Goal: Task Accomplishment & Management: Manage account settings

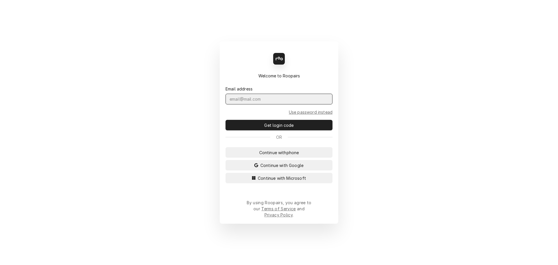
click at [285, 104] on input "Dynamic Content Wrapper" at bounding box center [279, 99] width 107 height 11
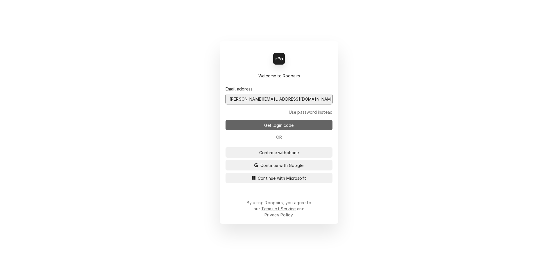
type input "jeffr@claysrefrig.com"
click at [275, 130] on button "Get login code" at bounding box center [279, 125] width 107 height 10
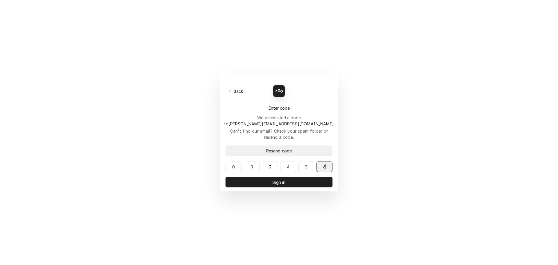
type input "003436"
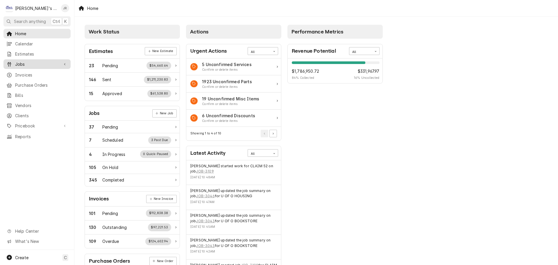
click at [44, 59] on link "Jobs" at bounding box center [36, 64] width 67 height 10
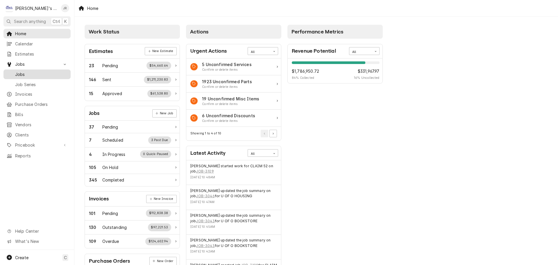
click at [38, 72] on span "Jobs" at bounding box center [41, 74] width 53 height 6
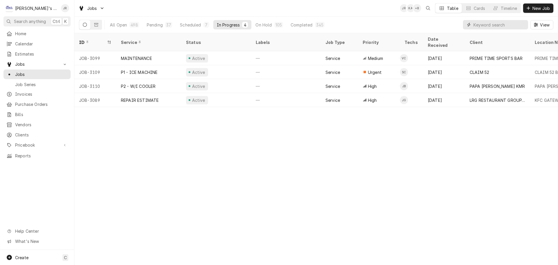
click at [488, 24] on input "Dynamic Content Wrapper" at bounding box center [500, 24] width 52 height 9
type input "holiday"
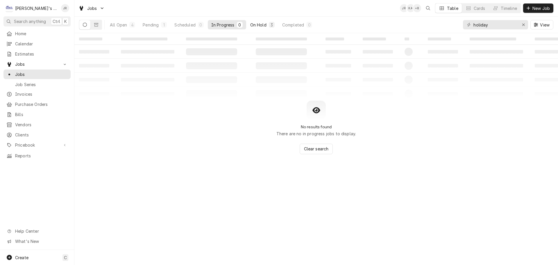
click at [259, 24] on div "On Hold" at bounding box center [258, 25] width 16 height 6
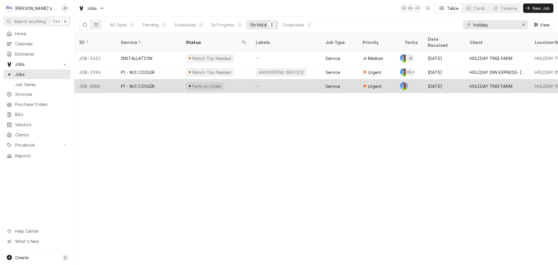
click at [236, 82] on div "Parts on Order" at bounding box center [216, 86] width 70 height 14
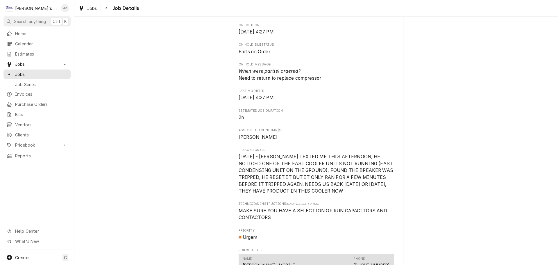
scroll to position [378, 0]
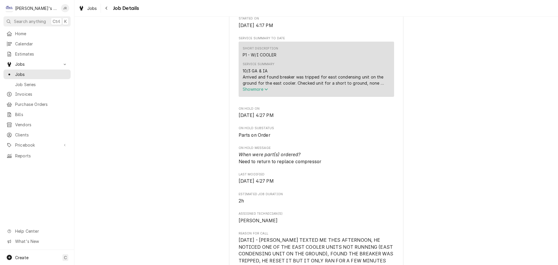
click at [259, 92] on span "Show more" at bounding box center [256, 89] width 26 height 5
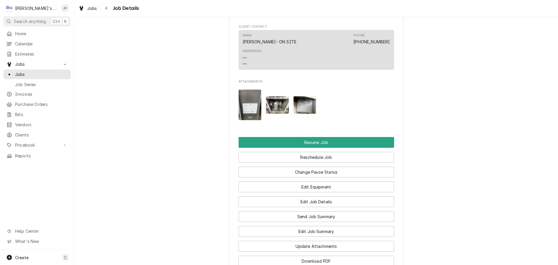
scroll to position [843, 0]
click at [269, 108] on img "Attachments" at bounding box center [277, 104] width 23 height 17
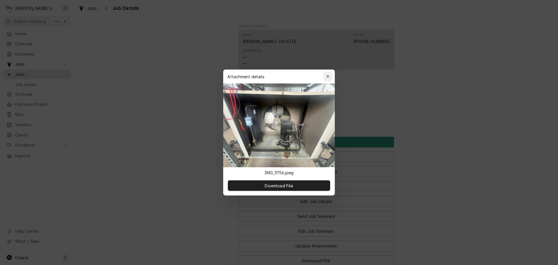
click at [329, 74] on div "button" at bounding box center [328, 77] width 6 height 6
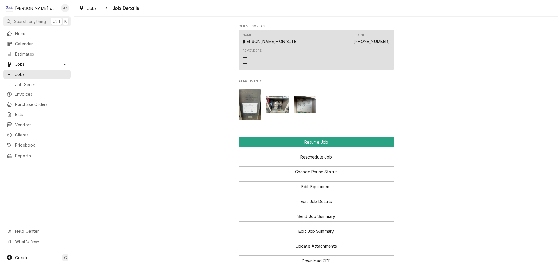
click at [249, 105] on img "Attachments" at bounding box center [250, 104] width 23 height 31
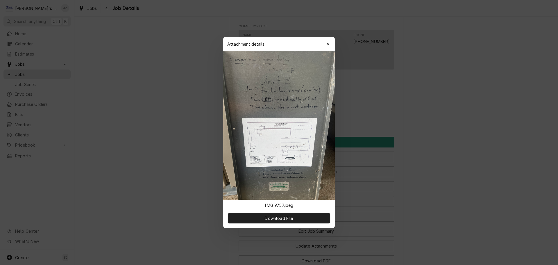
click at [98, 23] on div at bounding box center [279, 132] width 558 height 265
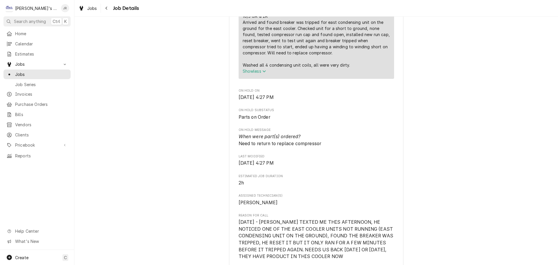
scroll to position [349, 0]
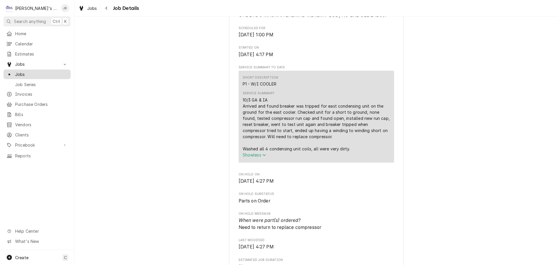
click at [52, 71] on span "Jobs" at bounding box center [41, 74] width 53 height 6
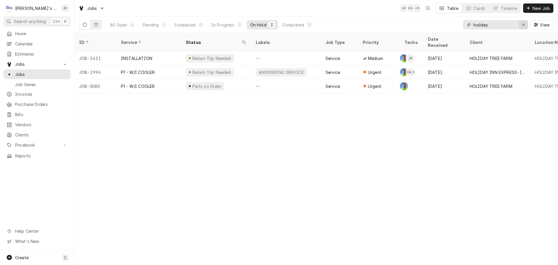
click at [521, 24] on div "Erase input" at bounding box center [524, 25] width 6 height 6
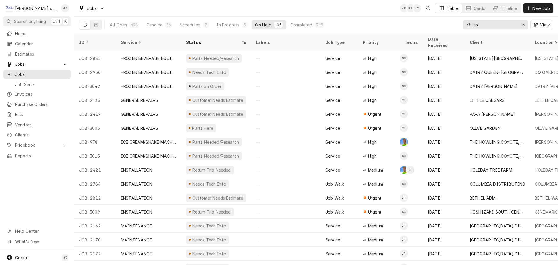
type input "t"
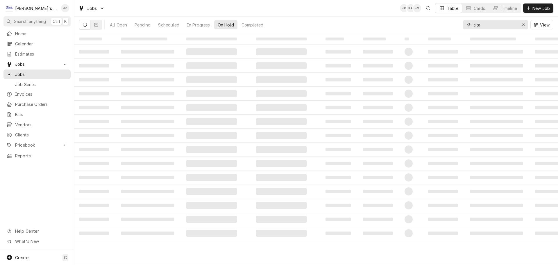
type input "tita"
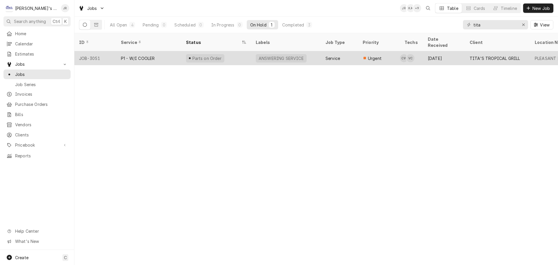
click at [231, 51] on div "Parts on Order" at bounding box center [216, 58] width 70 height 14
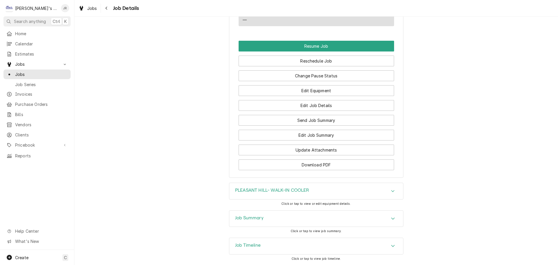
scroll to position [665, 0]
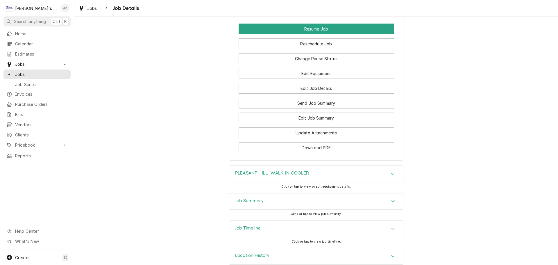
click at [294, 197] on div "Job Summary" at bounding box center [316, 201] width 174 height 16
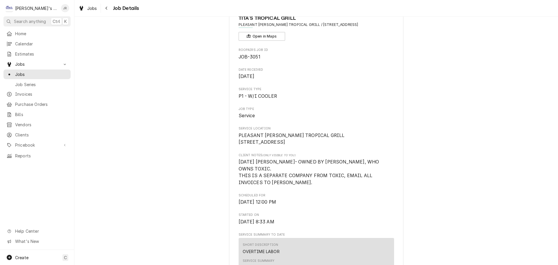
scroll to position [0, 0]
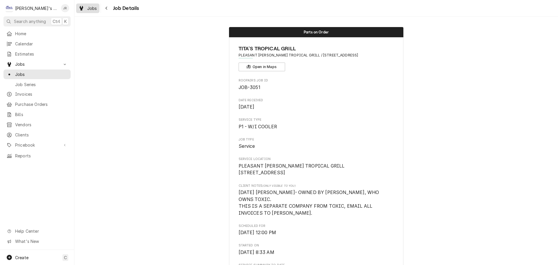
click at [87, 10] on div "Jobs" at bounding box center [87, 8] width 21 height 7
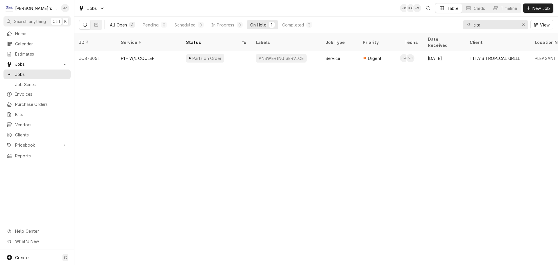
click at [125, 24] on div "All Open" at bounding box center [118, 25] width 17 height 6
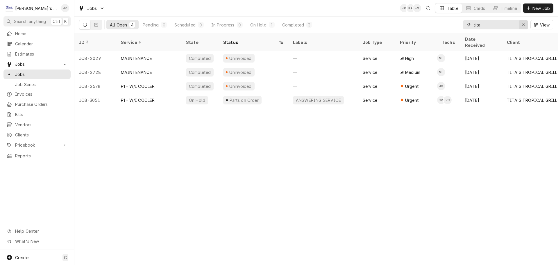
click at [522, 22] on div "Erase input" at bounding box center [524, 25] width 6 height 6
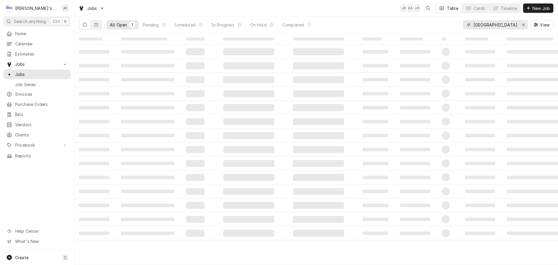
type input "peace harbor"
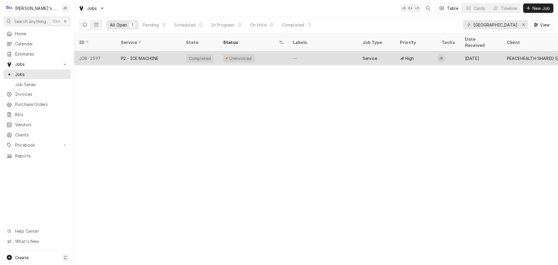
click at [173, 51] on div "P2 - ICE MACHINE" at bounding box center [148, 58] width 65 height 14
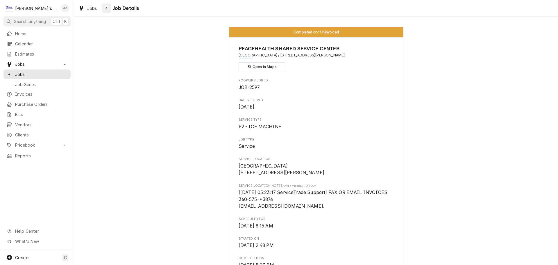
click at [103, 12] on button "Navigate back" at bounding box center [106, 7] width 9 height 9
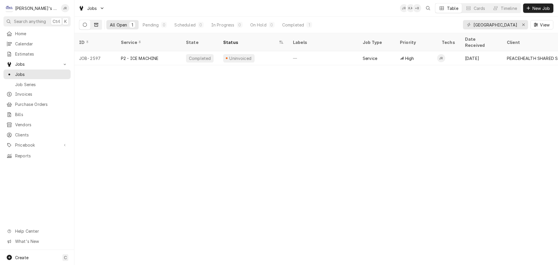
click at [99, 28] on button "Dynamic Content Wrapper" at bounding box center [96, 24] width 11 height 9
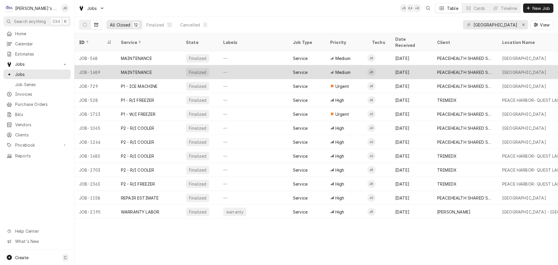
click at [169, 65] on div "MAINTENANCE" at bounding box center [148, 72] width 65 height 14
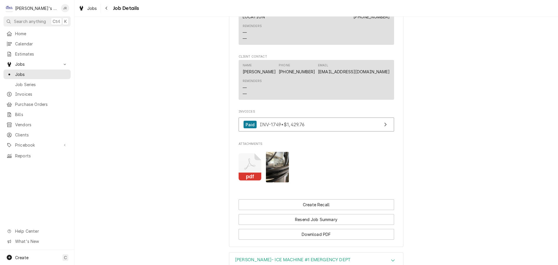
scroll to position [473, 0]
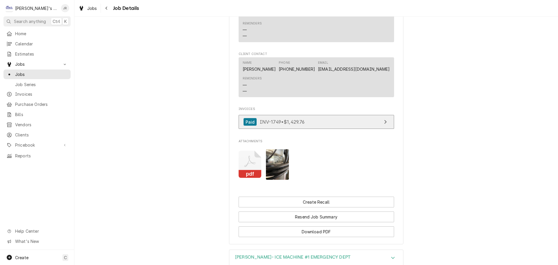
click at [332, 122] on link "Paid INV-1749 • $1,429.76" at bounding box center [317, 122] width 156 height 14
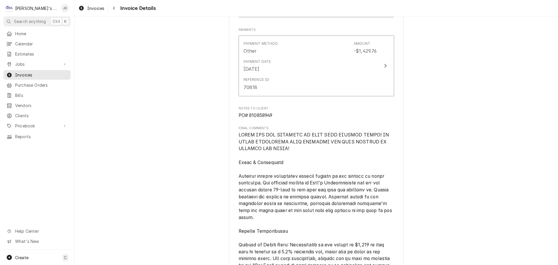
scroll to position [785, 0]
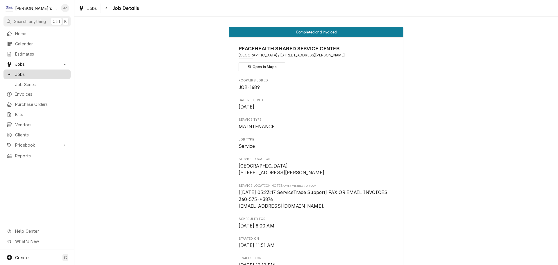
click at [58, 71] on span "Jobs" at bounding box center [41, 74] width 53 height 6
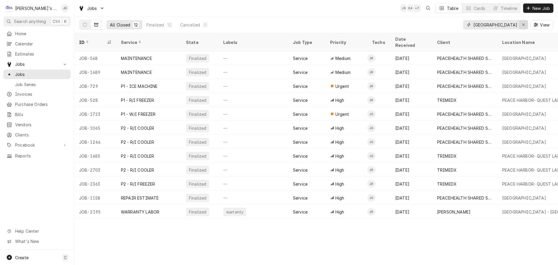
click at [525, 25] on icon "Erase input" at bounding box center [523, 25] width 3 height 4
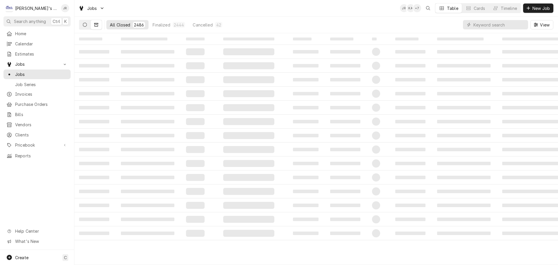
click at [83, 26] on icon "Dynamic Content Wrapper" at bounding box center [85, 25] width 4 height 4
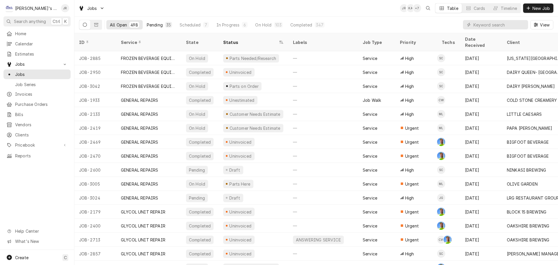
click at [147, 26] on div "Pending" at bounding box center [155, 25] width 16 height 6
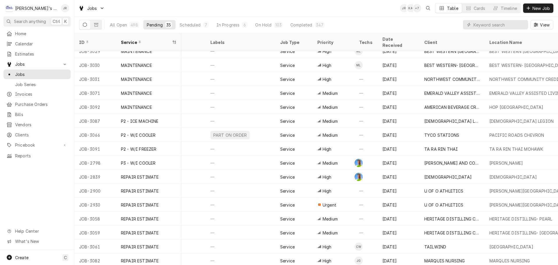
scroll to position [272, 0]
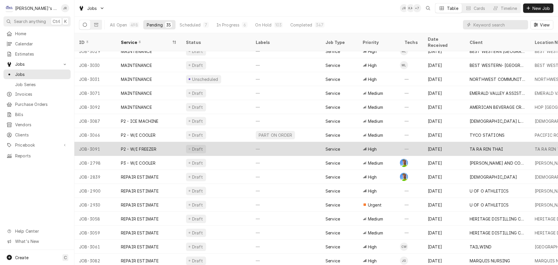
click at [225, 142] on div "Draft" at bounding box center [216, 149] width 70 height 14
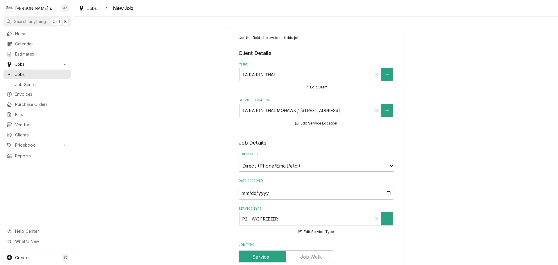
type textarea "x"
click at [42, 41] on span "Calendar" at bounding box center [41, 44] width 53 height 6
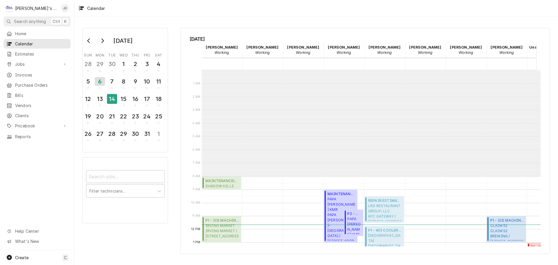
scroll to position [106, 0]
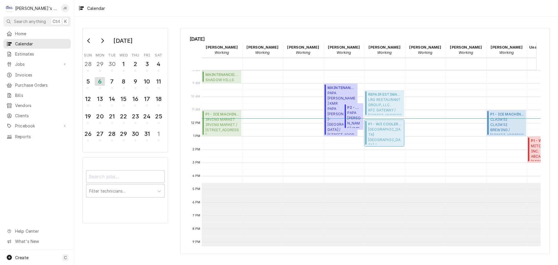
click at [394, 134] on span "ROARING RAPIDS ROARING RAPIDS / 4006 FRANKLIN BLVD, EUGENE, OR 97403" at bounding box center [385, 136] width 34 height 18
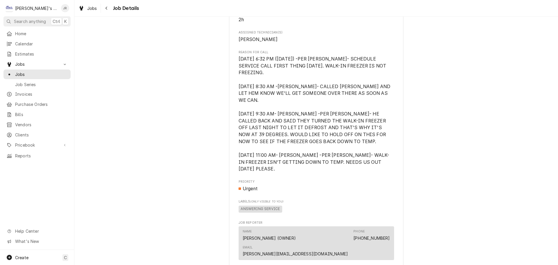
scroll to position [291, 0]
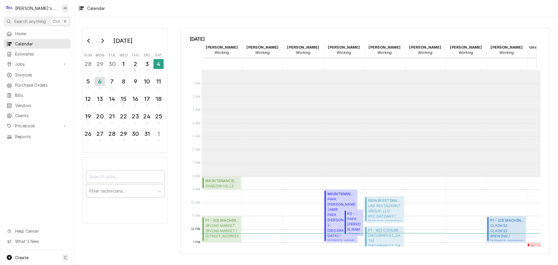
scroll to position [106, 0]
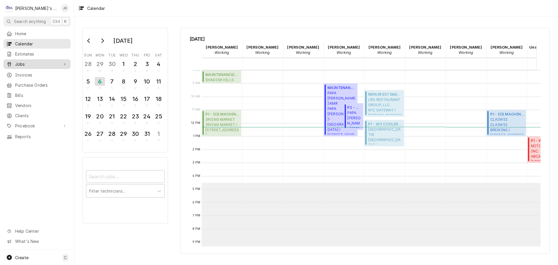
click at [36, 59] on link "Jobs" at bounding box center [36, 64] width 67 height 10
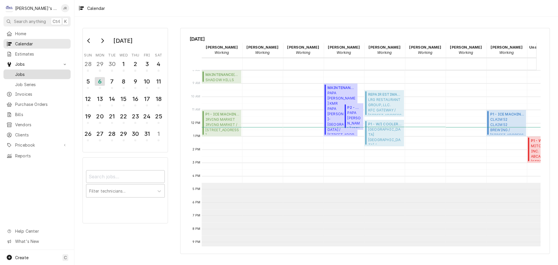
click at [36, 71] on span "Jobs" at bounding box center [41, 74] width 53 height 6
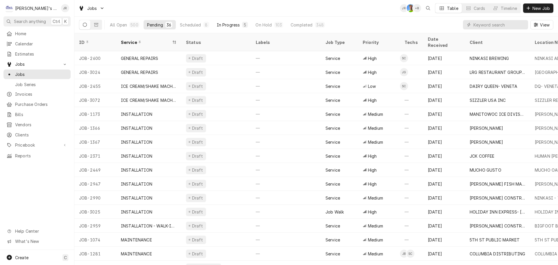
click at [225, 24] on div "In Progress" at bounding box center [228, 25] width 23 height 6
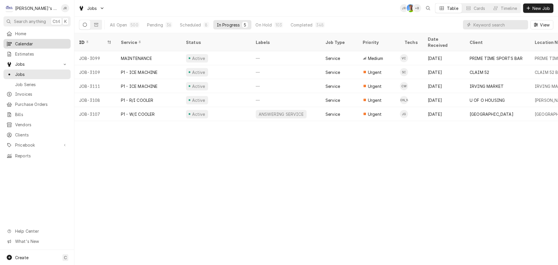
click at [40, 44] on span "Calendar" at bounding box center [41, 44] width 53 height 6
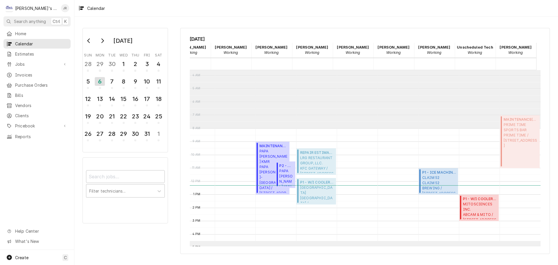
scroll to position [77, 72]
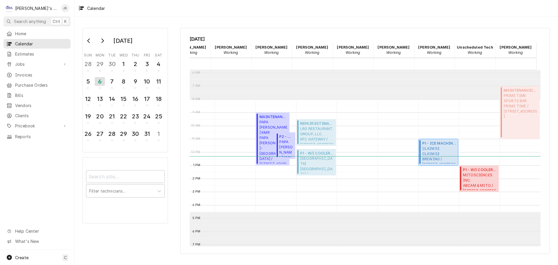
click at [429, 147] on span "CLAIM 52 CLAIM 52 BREWING / 232 LINCOLN ST, EUGENE, OR 97401" at bounding box center [439, 155] width 34 height 18
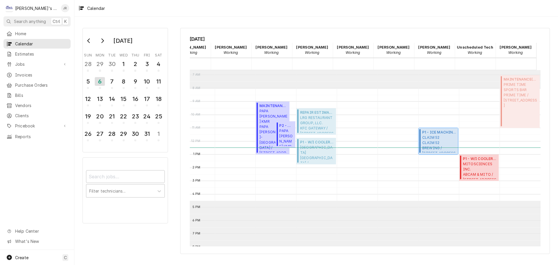
scroll to position [0, 0]
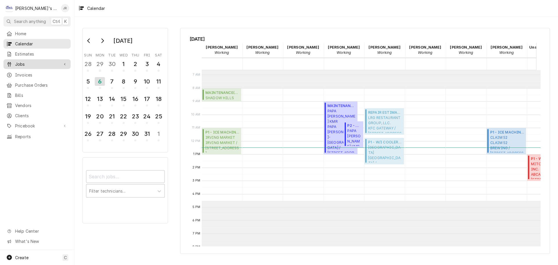
click at [40, 63] on span "Jobs" at bounding box center [37, 64] width 44 height 6
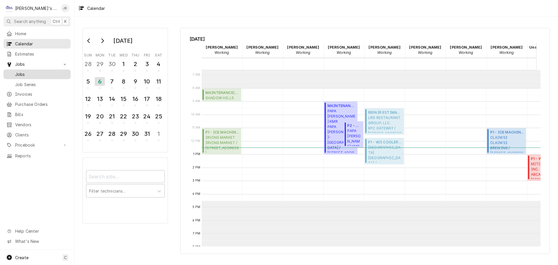
click at [44, 71] on span "Jobs" at bounding box center [41, 74] width 53 height 6
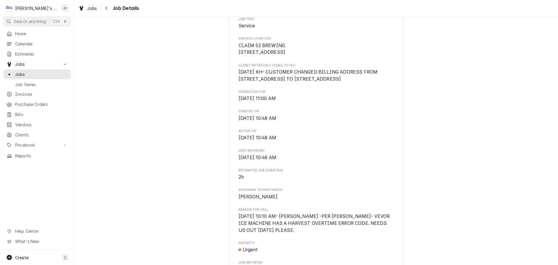
scroll to position [233, 0]
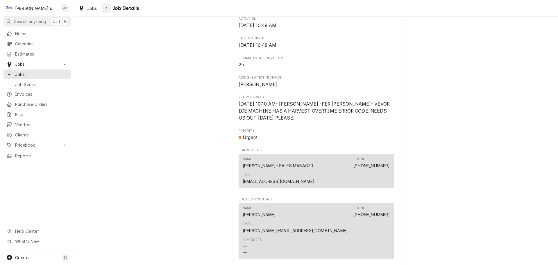
click at [106, 10] on div "Navigate back" at bounding box center [107, 8] width 6 height 6
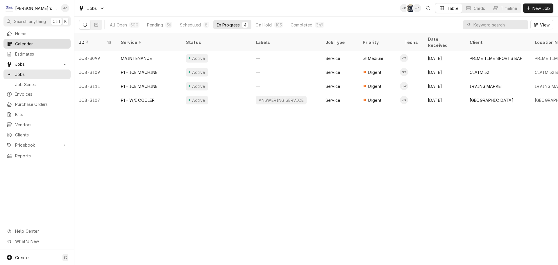
click at [46, 41] on span "Calendar" at bounding box center [41, 44] width 53 height 6
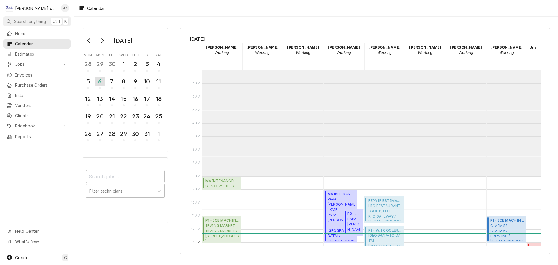
scroll to position [106, 0]
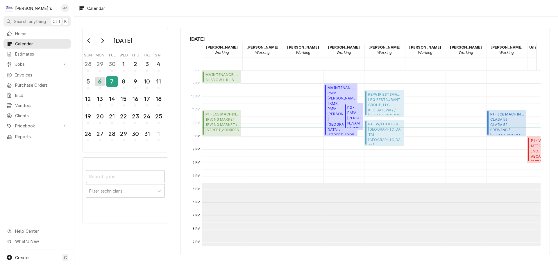
click at [116, 80] on div "7" at bounding box center [112, 81] width 10 height 10
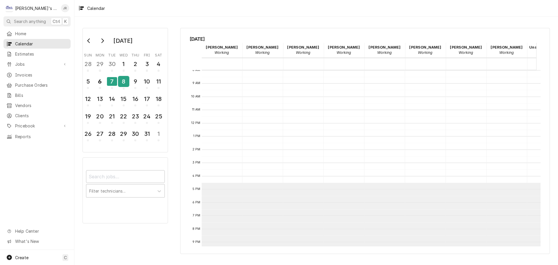
click at [125, 83] on div "8" at bounding box center [124, 81] width 10 height 10
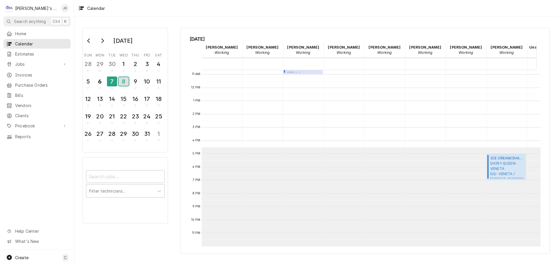
scroll to position [146, 0]
click at [507, 165] on span "DAIRY QUEEN- VENETA DQ- VENETA / 24943 HIGHWAY 126, VENETA, OR 97487" at bounding box center [507, 170] width 34 height 18
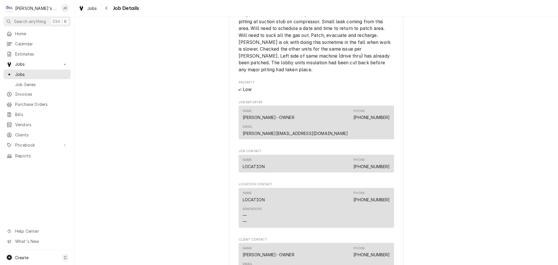
scroll to position [276, 0]
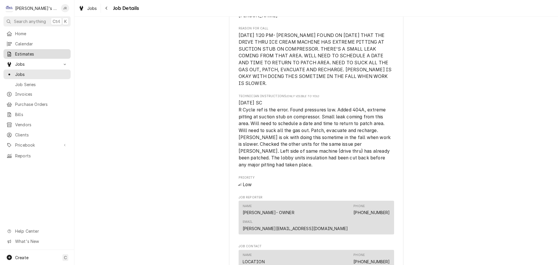
click at [51, 51] on span "Estimates" at bounding box center [41, 54] width 53 height 6
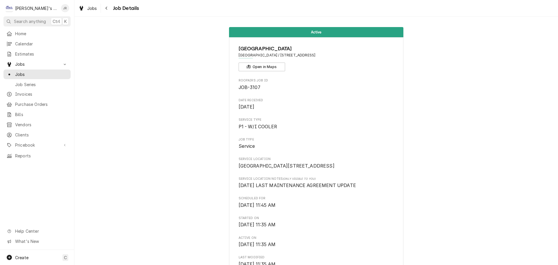
scroll to position [291, 0]
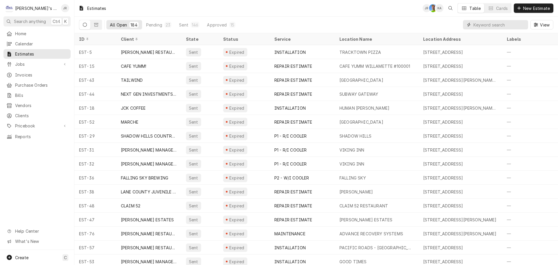
click at [486, 24] on input "Dynamic Content Wrapper" at bounding box center [500, 24] width 52 height 9
type input "321"
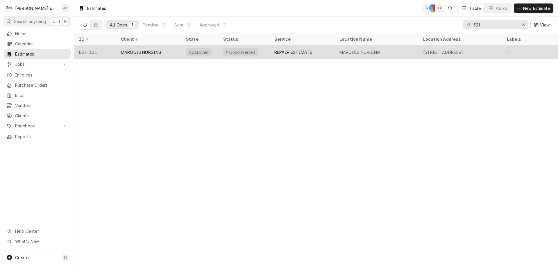
click at [267, 49] on div "Unconverted" at bounding box center [244, 52] width 51 height 14
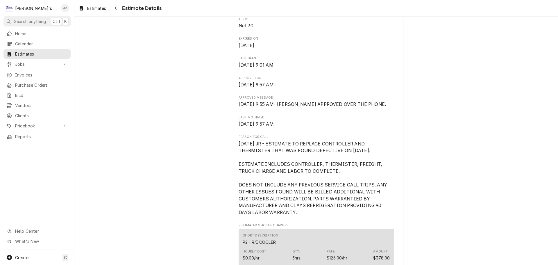
scroll to position [262, 0]
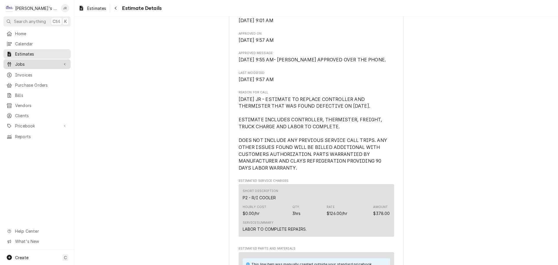
click at [40, 65] on span "Jobs" at bounding box center [37, 64] width 44 height 6
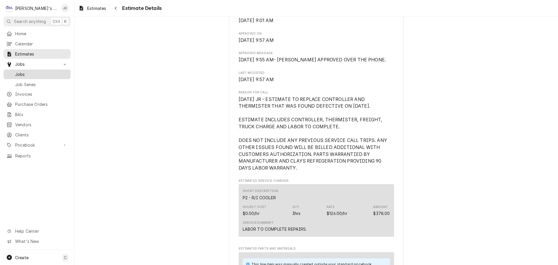
click at [42, 75] on span "Jobs" at bounding box center [41, 74] width 53 height 6
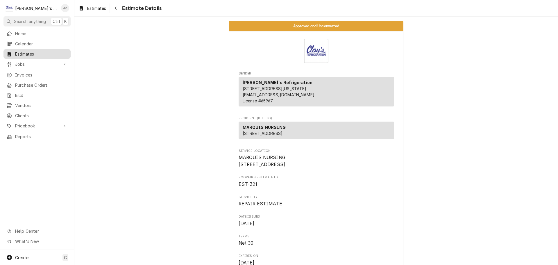
click at [38, 52] on span "Estimates" at bounding box center [41, 54] width 53 height 6
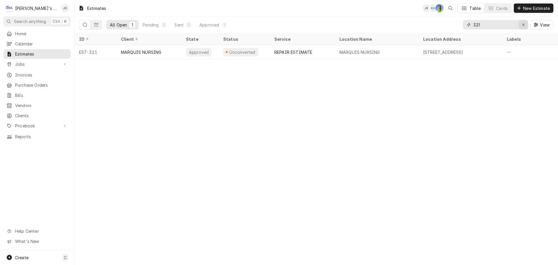
click at [528, 25] on button "Erase input" at bounding box center [523, 24] width 9 height 9
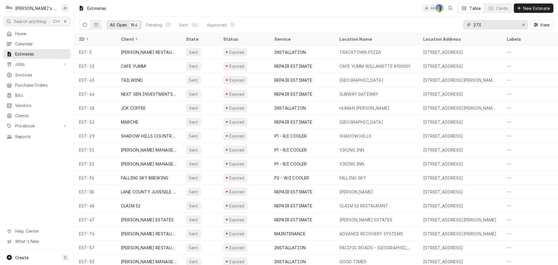
type input "273"
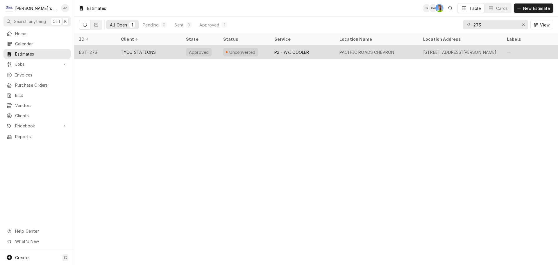
click at [260, 53] on div "Unconverted" at bounding box center [244, 52] width 51 height 14
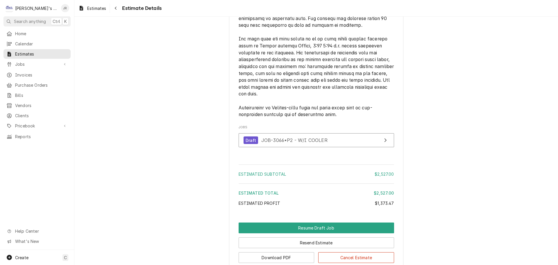
scroll to position [1087, 0]
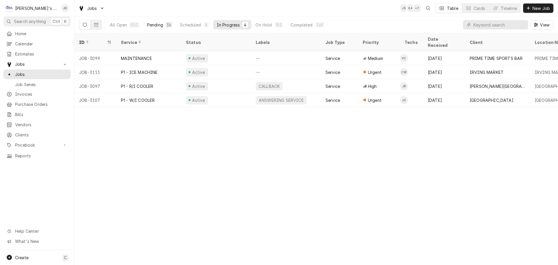
click at [157, 25] on div "Pending" at bounding box center [155, 25] width 16 height 6
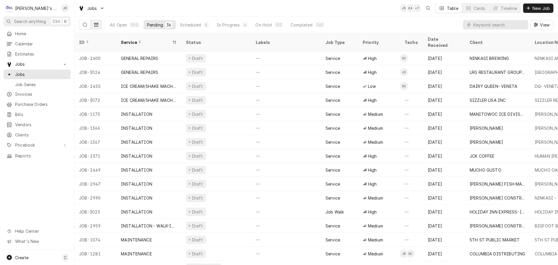
click at [100, 23] on button "Dynamic Content Wrapper" at bounding box center [96, 24] width 11 height 9
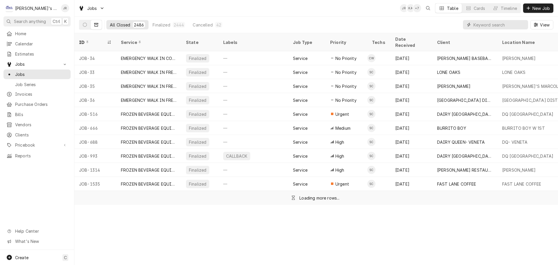
click at [501, 25] on input "Dynamic Content Wrapper" at bounding box center [500, 24] width 52 height 9
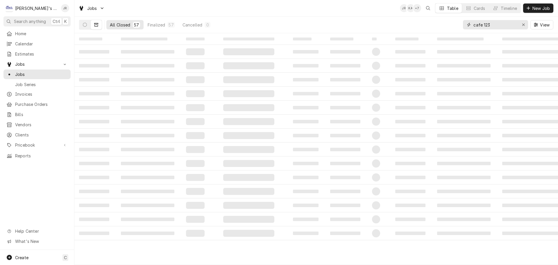
type input "cafe 123"
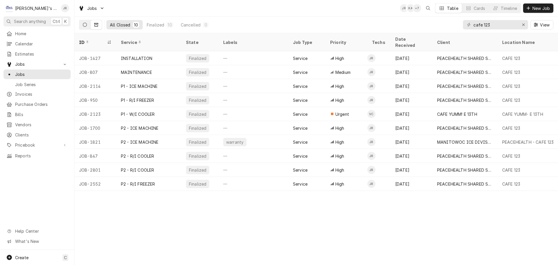
click at [81, 27] on button "Dynamic Content Wrapper" at bounding box center [84, 24] width 11 height 9
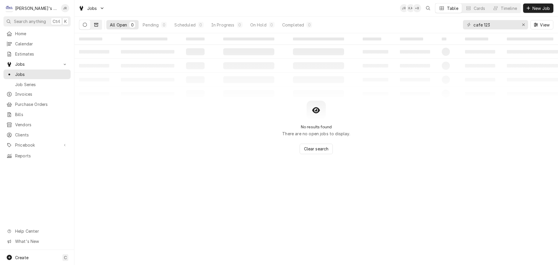
click at [96, 27] on button "Dynamic Content Wrapper" at bounding box center [96, 24] width 11 height 9
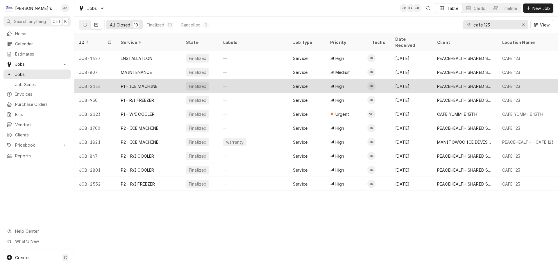
click at [174, 79] on div "P1 - ICE MACHINE" at bounding box center [148, 86] width 65 height 14
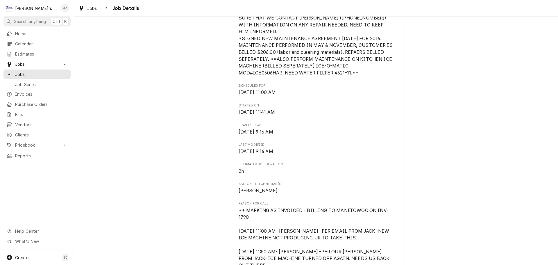
scroll to position [291, 0]
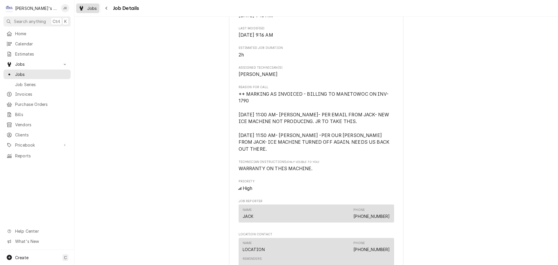
click at [79, 10] on div "Dynamic Content Wrapper" at bounding box center [81, 8] width 6 height 7
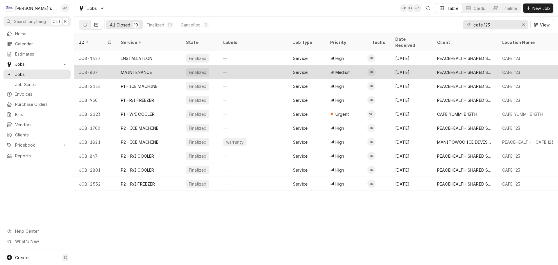
click at [170, 65] on div "MAINTENANCE" at bounding box center [148, 72] width 65 height 14
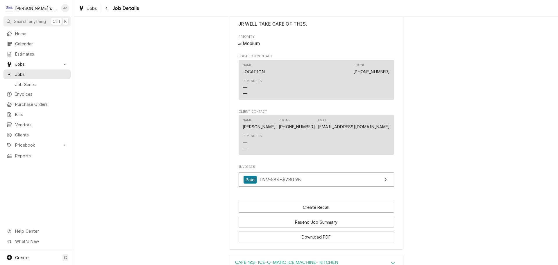
scroll to position [465, 0]
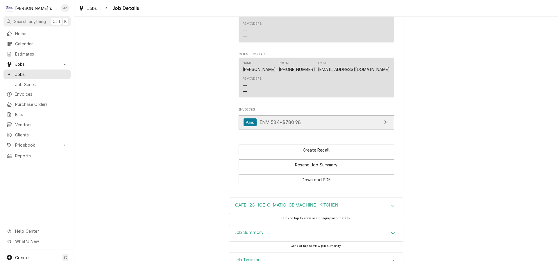
click at [265, 125] on span "INV-584 • $780.98" at bounding box center [280, 122] width 41 height 6
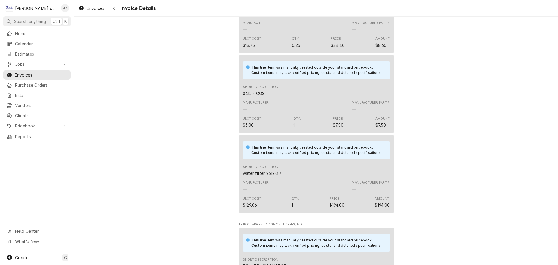
scroll to position [611, 0]
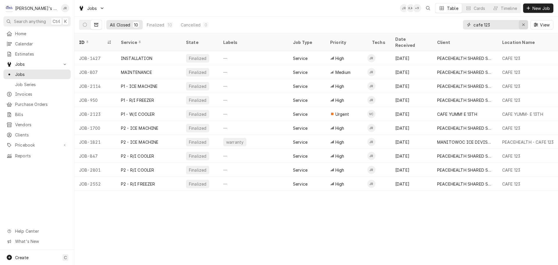
click at [528, 26] on button "Erase input" at bounding box center [523, 24] width 9 height 9
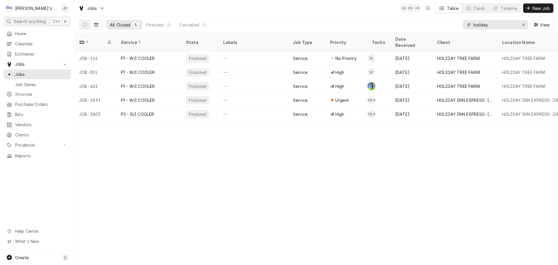
type input "holiday"
click at [84, 23] on icon "Dynamic Content Wrapper" at bounding box center [85, 25] width 4 height 4
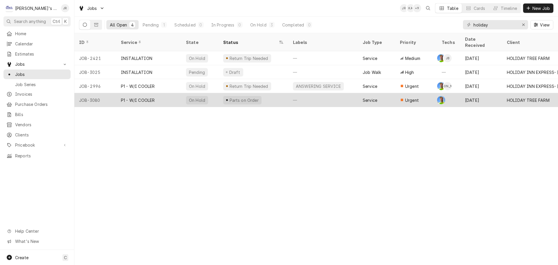
click at [271, 94] on div "Parts on Order" at bounding box center [254, 100] width 70 height 14
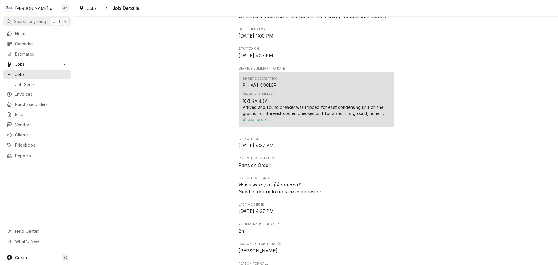
scroll to position [349, 0]
click at [253, 121] on span "Show more" at bounding box center [256, 118] width 26 height 5
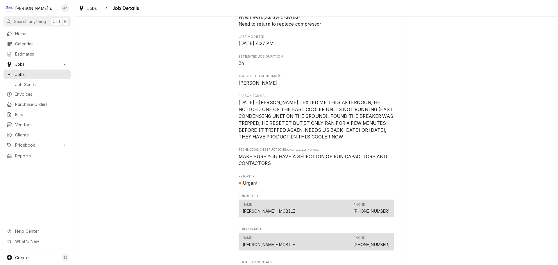
scroll to position [552, 0]
click at [83, 3] on link "Jobs" at bounding box center [87, 8] width 23 height 10
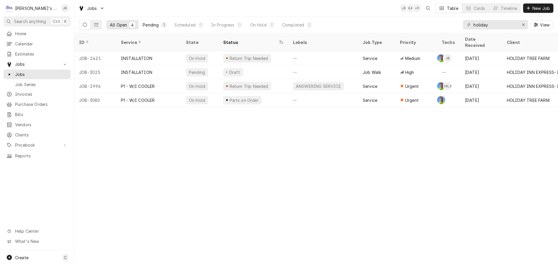
click at [155, 27] on div "Pending" at bounding box center [151, 25] width 16 height 6
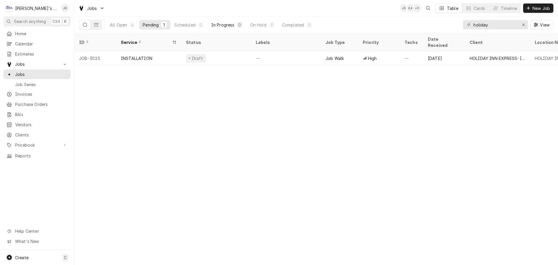
click at [212, 25] on div "In Progress" at bounding box center [222, 25] width 23 height 6
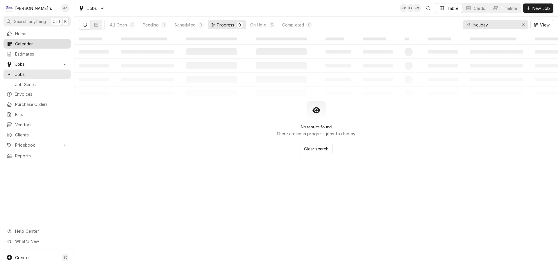
click at [49, 44] on span "Calendar" at bounding box center [41, 44] width 53 height 6
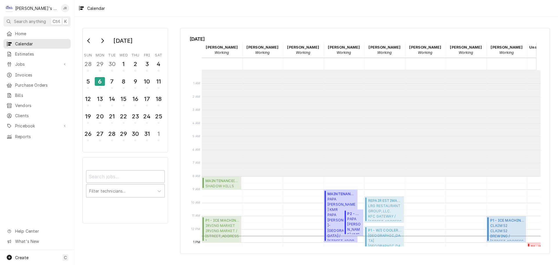
scroll to position [106, 0]
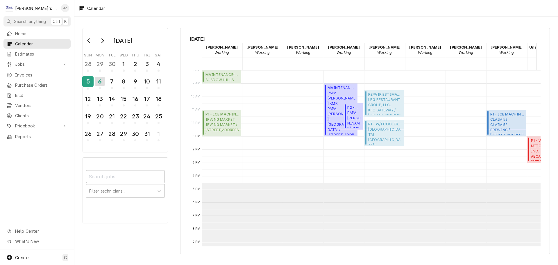
click at [91, 82] on div "5" at bounding box center [88, 81] width 10 height 10
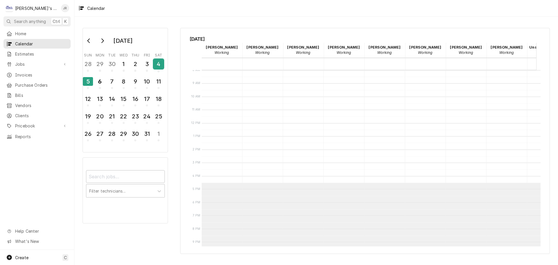
click at [162, 67] on div "4" at bounding box center [159, 64] width 10 height 10
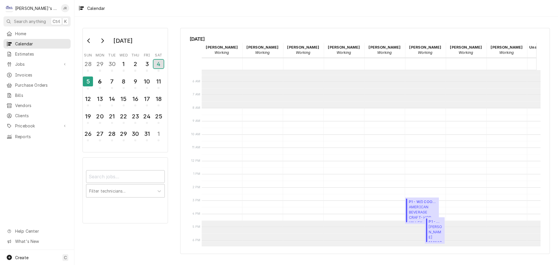
scroll to position [146, 0]
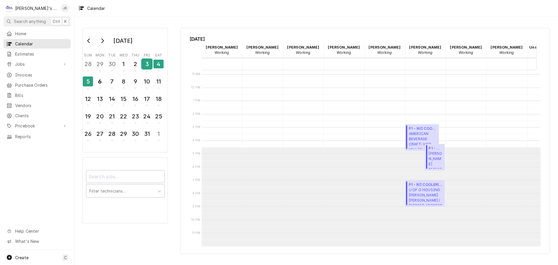
click at [142, 63] on div "3" at bounding box center [147, 64] width 10 height 10
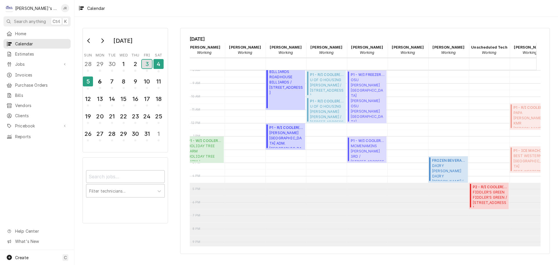
scroll to position [0, 0]
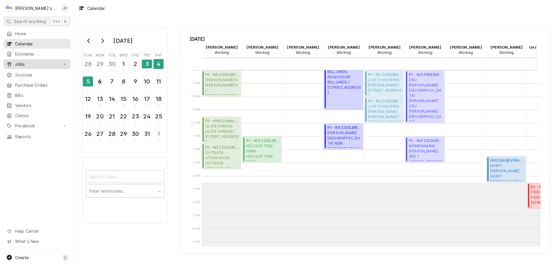
click at [30, 63] on span "Jobs" at bounding box center [37, 64] width 44 height 6
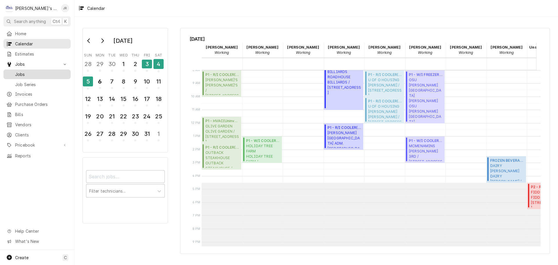
click at [28, 71] on span "Jobs" at bounding box center [41, 74] width 53 height 6
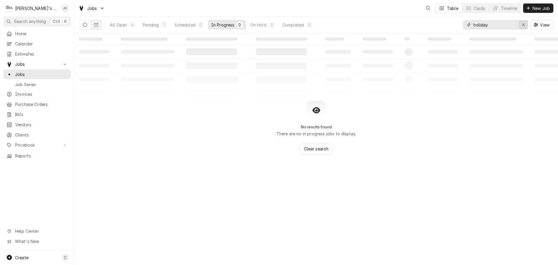
click at [525, 26] on icon "Erase input" at bounding box center [523, 25] width 3 height 4
type input "holid"
click at [252, 26] on div "On Hold" at bounding box center [258, 25] width 16 height 6
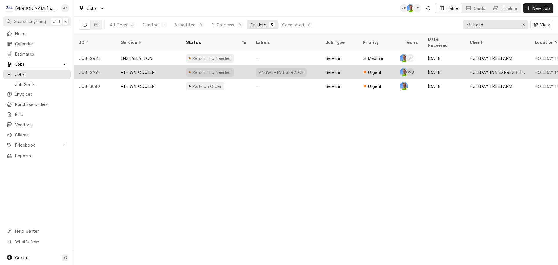
click at [236, 65] on div "Return Trip Needed" at bounding box center [216, 72] width 70 height 14
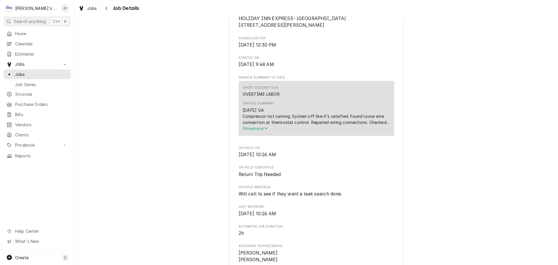
scroll to position [204, 0]
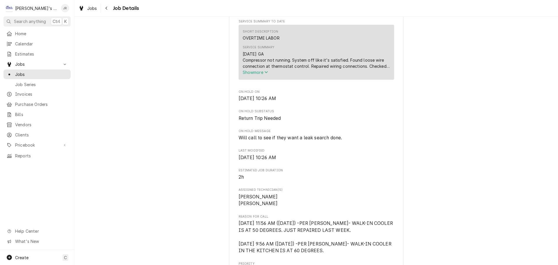
click at [256, 75] on span "Show more" at bounding box center [256, 72] width 26 height 5
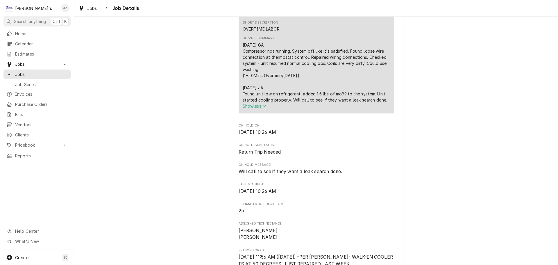
scroll to position [174, 0]
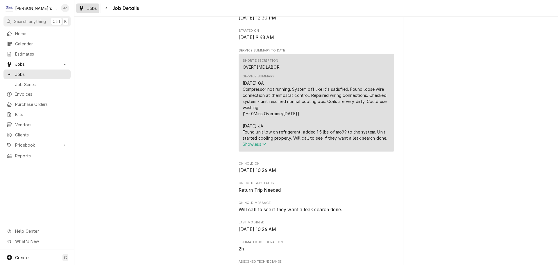
click at [79, 6] on div "Dynamic Content Wrapper" at bounding box center [81, 8] width 6 height 7
